Goal: Find contact information: Find contact information

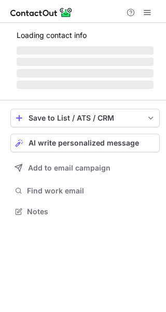
scroll to position [217, 166]
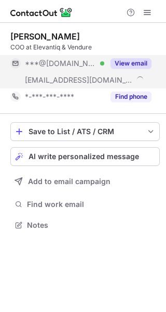
click at [127, 67] on button "View email" at bounding box center [131, 63] width 41 height 10
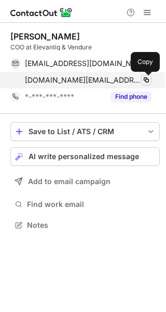
click at [148, 80] on span at bounding box center [146, 80] width 8 height 8
